Goal: Find specific page/section: Find specific page/section

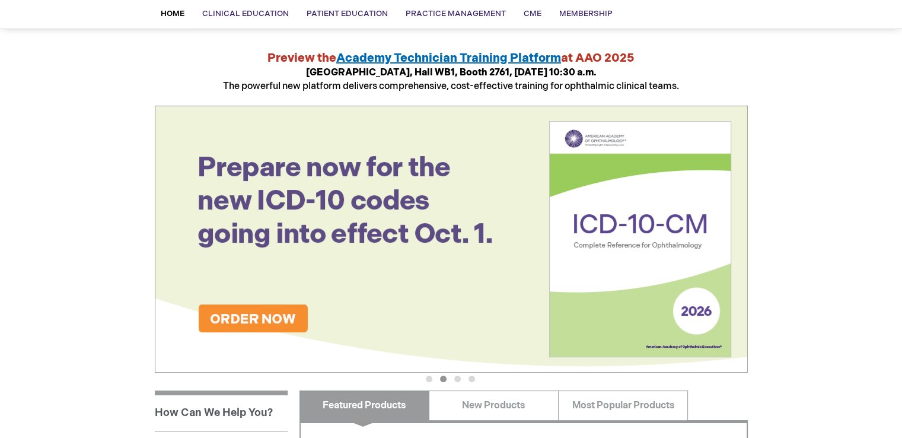
scroll to position [30, 0]
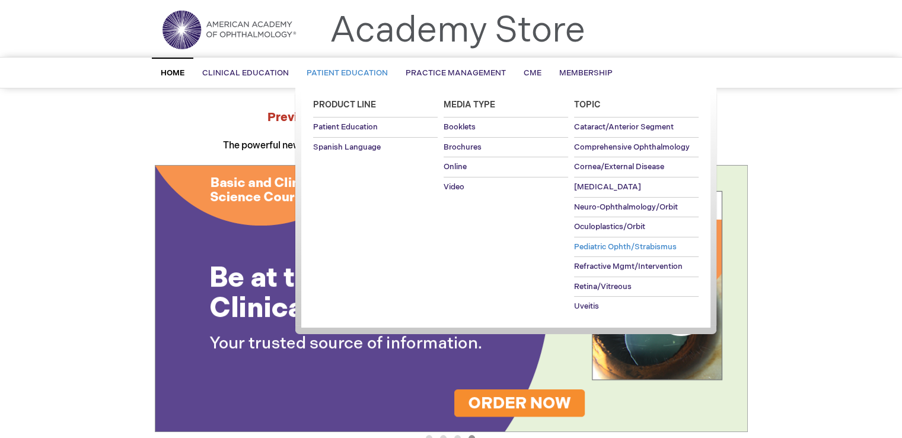
click at [605, 248] on span "Pediatric Ophth/Strabismus" at bounding box center [625, 246] width 103 height 9
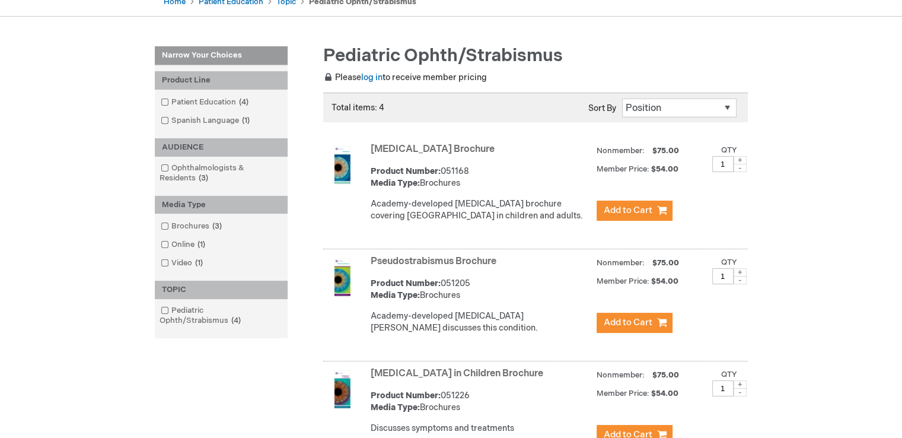
scroll to position [86, 0]
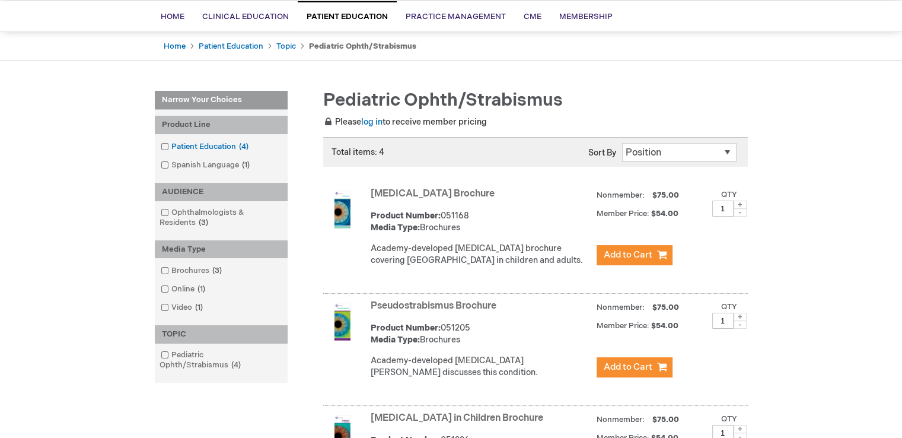
click at [171, 147] on span at bounding box center [171, 146] width 0 height 9
